Goal: Information Seeking & Learning: Stay updated

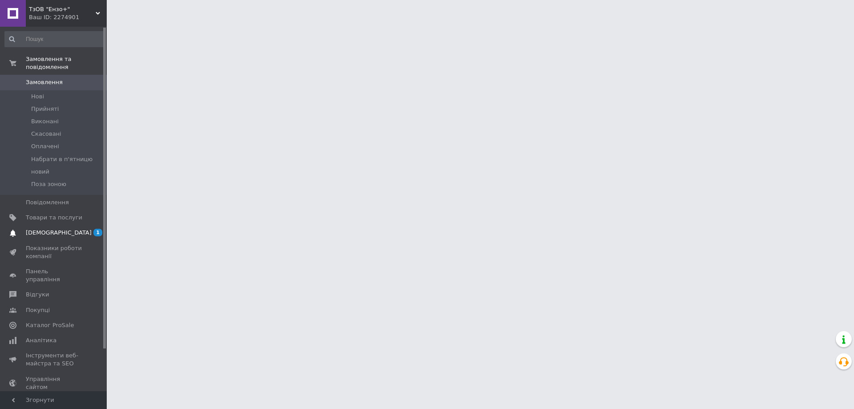
click at [44, 229] on span "[DEMOGRAPHIC_DATA]" at bounding box center [59, 233] width 66 height 8
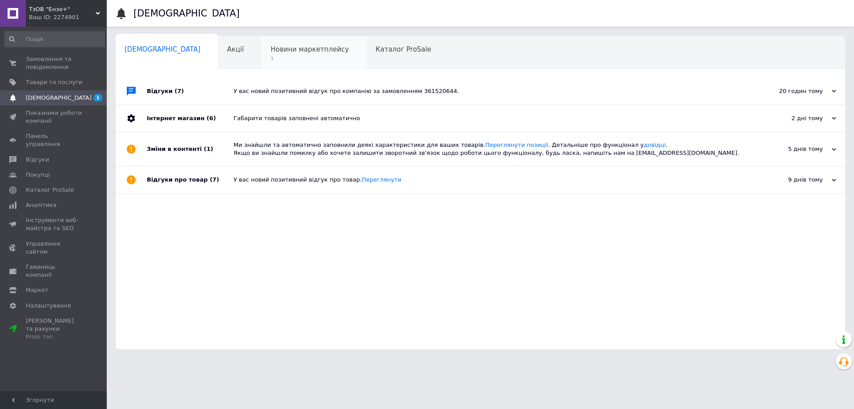
click at [261, 62] on div "Новини маркетплейсу 1" at bounding box center [313, 53] width 105 height 34
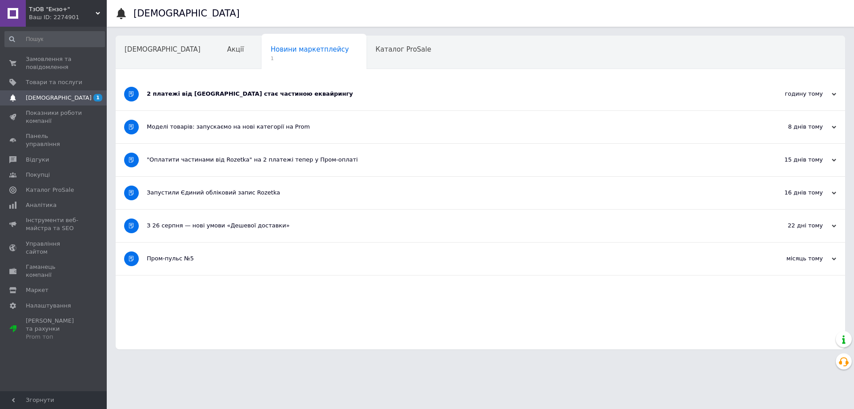
click at [315, 100] on div "2 платежі від Rozetka стає частиною еквайрингу" at bounding box center [447, 94] width 600 height 32
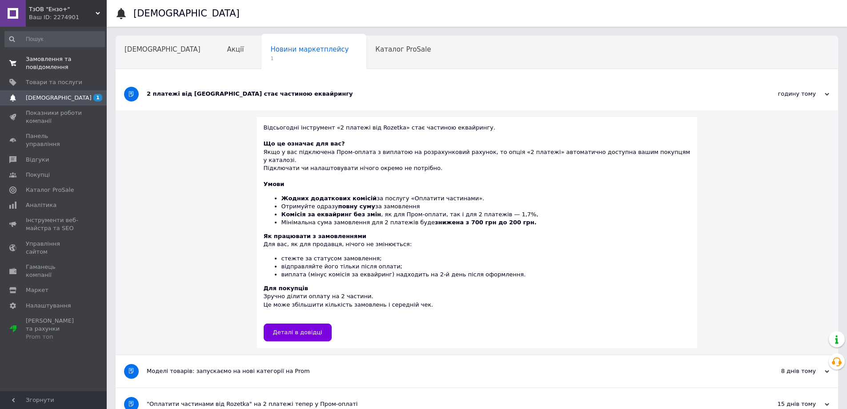
click at [73, 63] on span "Замовлення та повідомлення" at bounding box center [54, 63] width 56 height 16
